Goal: Information Seeking & Learning: Learn about a topic

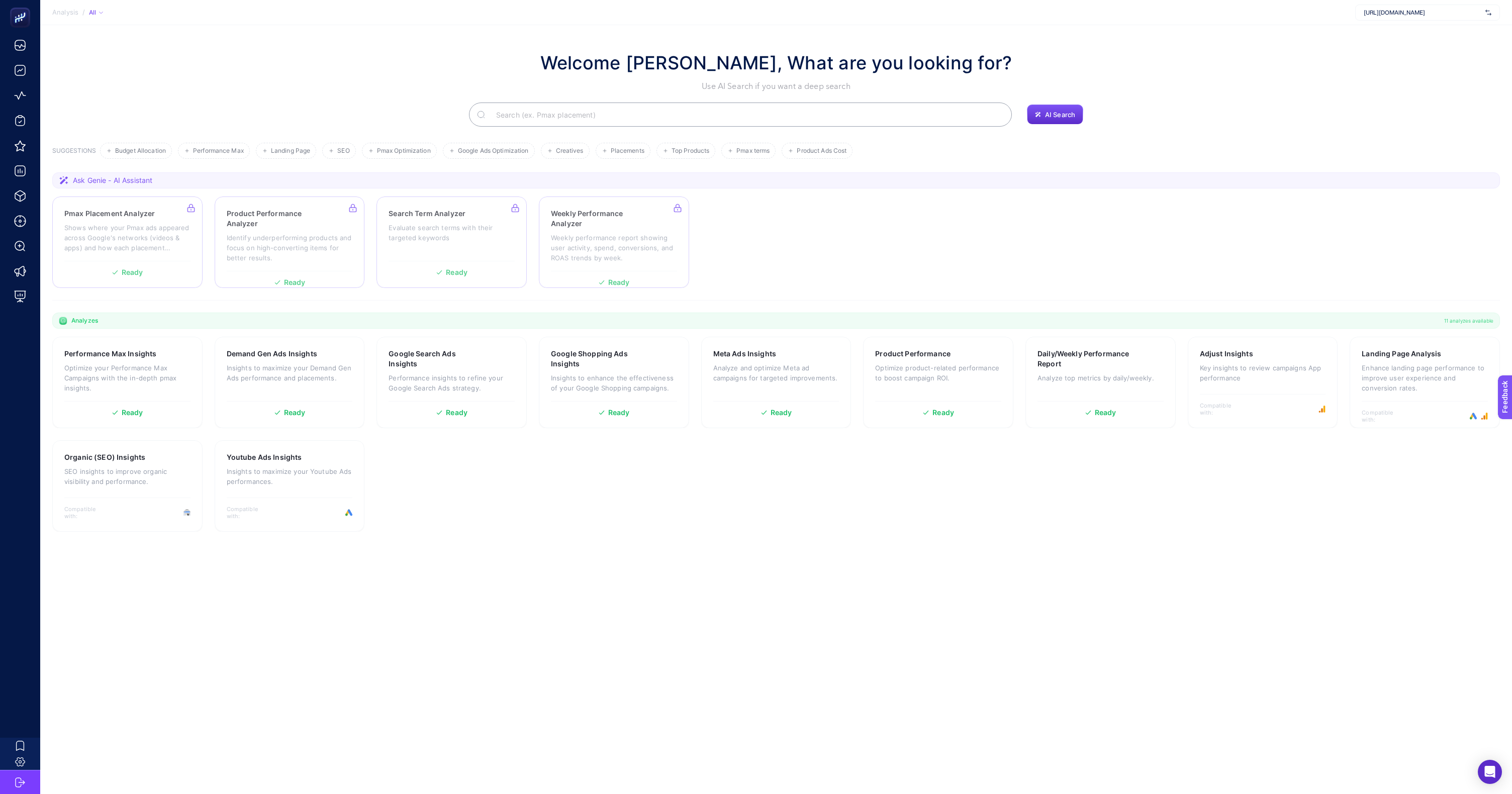
click at [415, 31] on section "Welcome [PERSON_NAME], What are you looking for? Use AI Search if you want a de…" at bounding box center [776, 393] width 1472 height 736
click at [106, 378] on p "Optimize your Performance Max Campaigns with the in-depth pmax insights." at bounding box center [127, 377] width 126 height 30
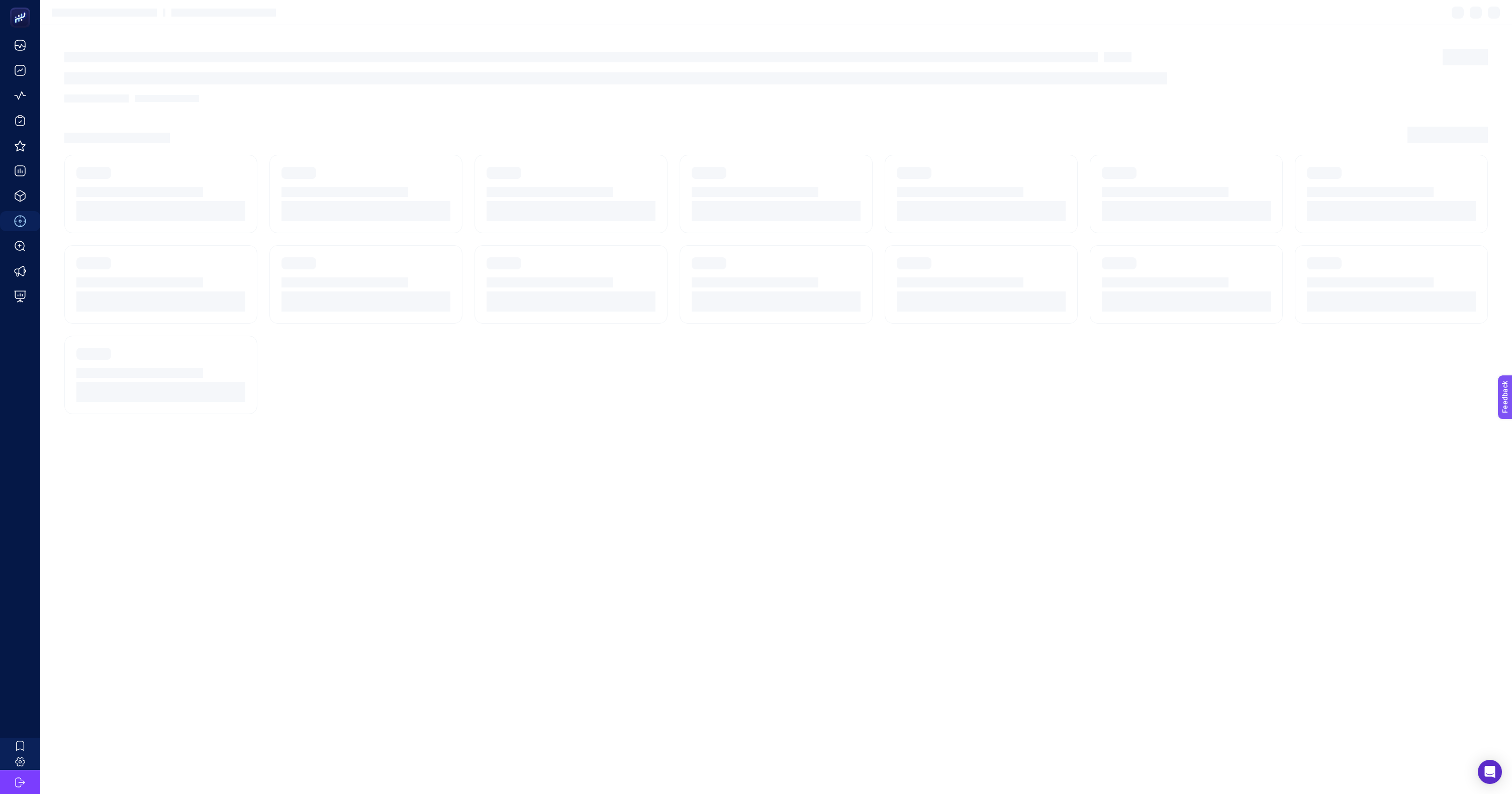
click at [643, 486] on article at bounding box center [776, 409] width 1472 height 768
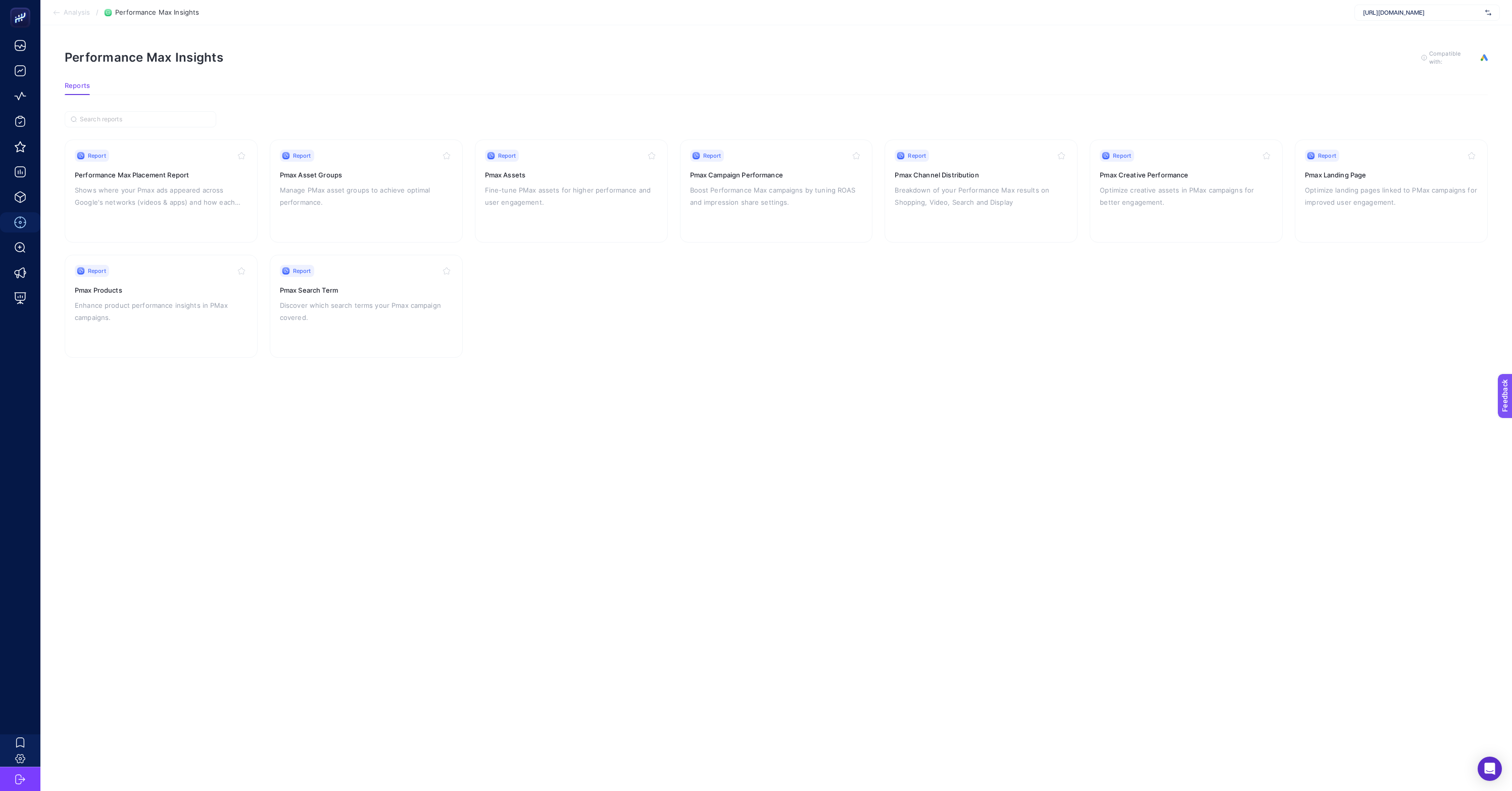
click at [419, 29] on article "Performance Max Insights To get quality results from this analysis, we recommen…" at bounding box center [776, 408] width 1471 height 766
click at [363, 54] on div "Performance Max Insights To get quality results from this analysis, we recommen…" at bounding box center [776, 57] width 1423 height 16
click at [547, 43] on article "Performance Max Insights To get quality results from this analysis, we recommen…" at bounding box center [776, 408] width 1471 height 766
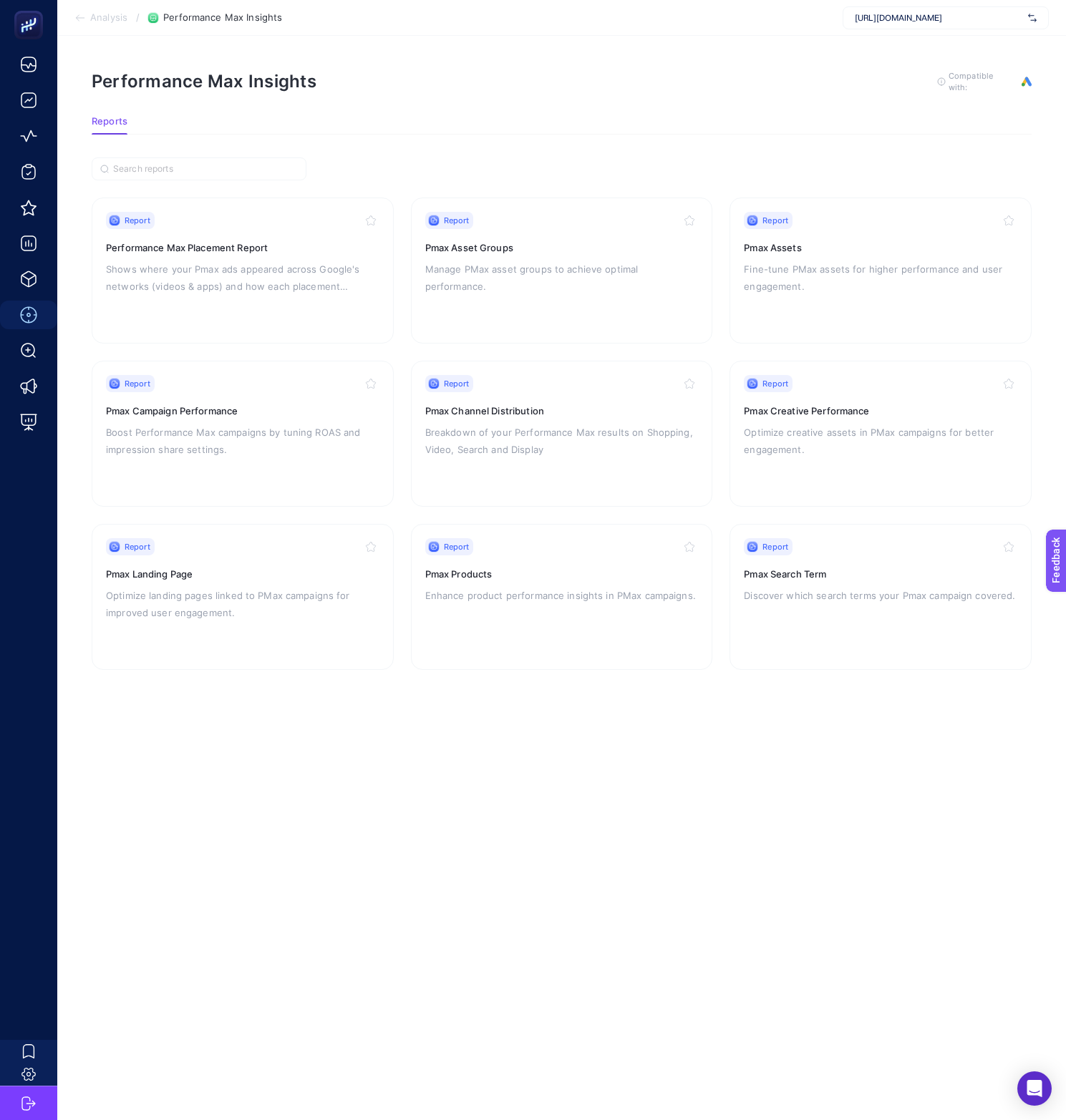
click at [512, 99] on section "Performance Max Insights To get quality results from this analysis, we recommen…" at bounding box center [561, 93] width 940 height 46
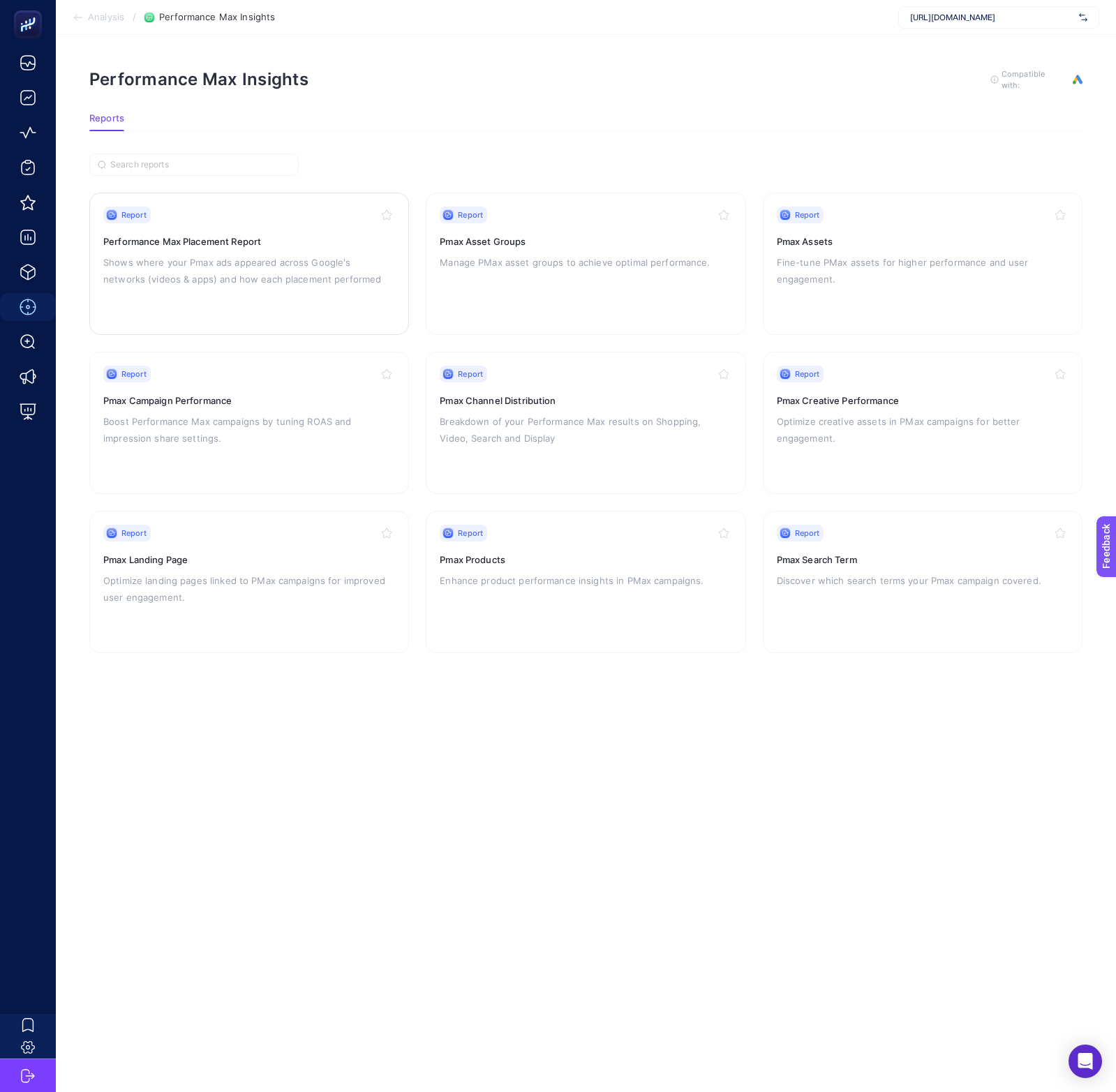
click at [259, 251] on div "Report Performance Max Placement Report Shows where your Pmax ads appeared acro…" at bounding box center [249, 264] width 292 height 115
